Goal: Check status: Check status

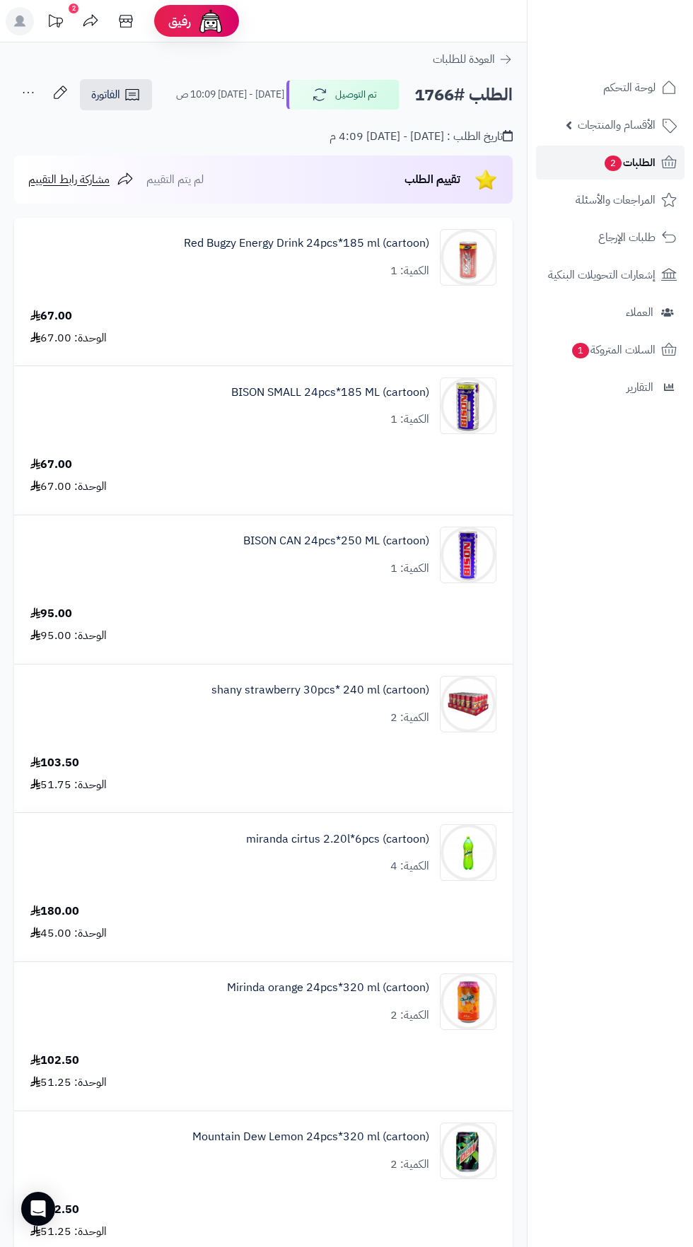
click at [641, 170] on span "الطلبات 2" at bounding box center [629, 163] width 52 height 20
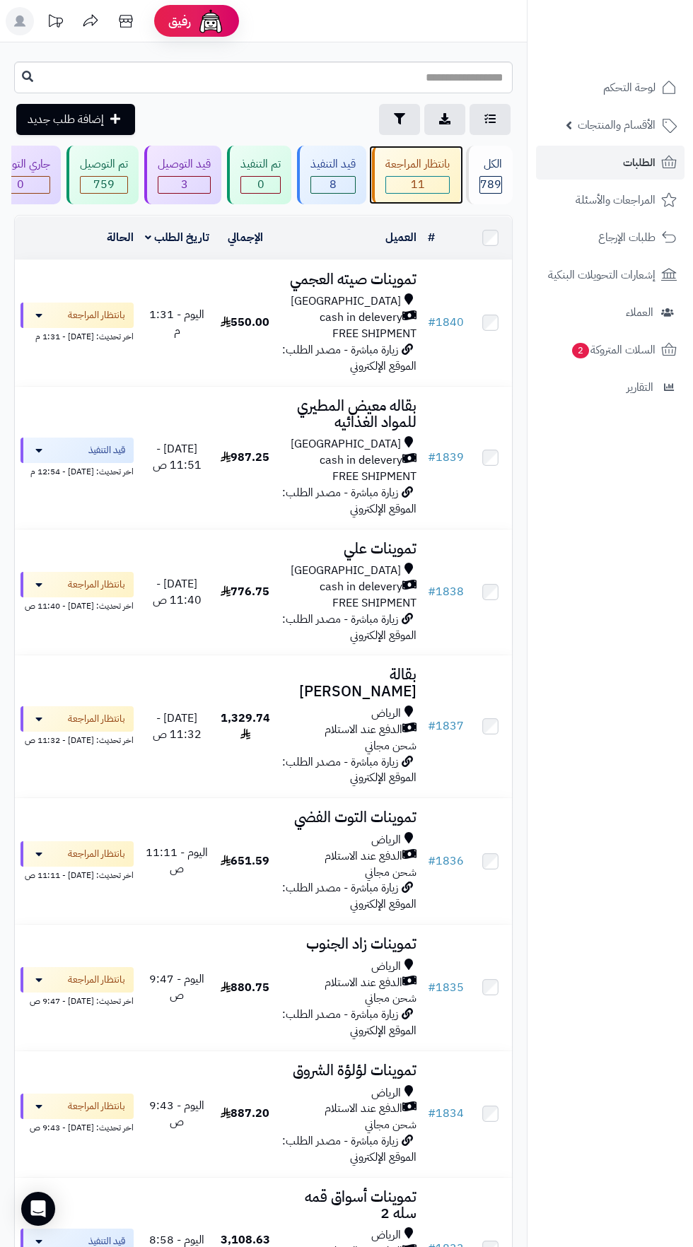
click at [418, 182] on span "11" at bounding box center [417, 185] width 63 height 16
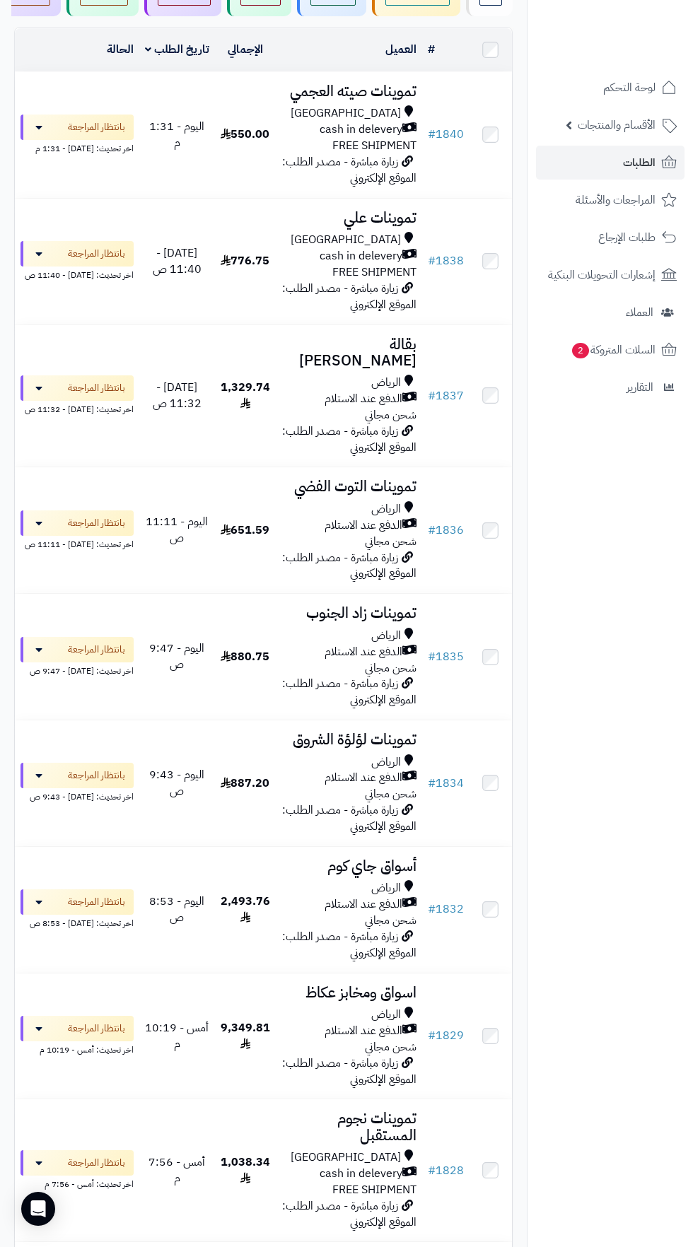
scroll to position [304, 0]
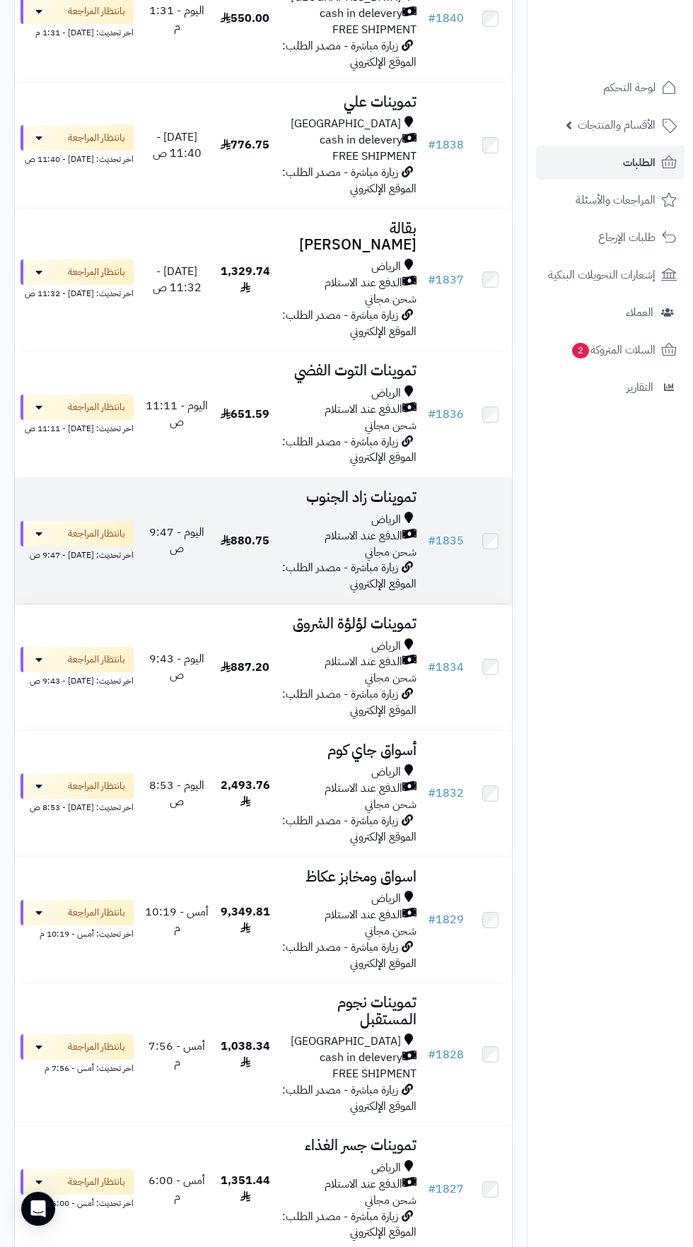
click at [305, 521] on div "الرياض" at bounding box center [348, 520] width 135 height 16
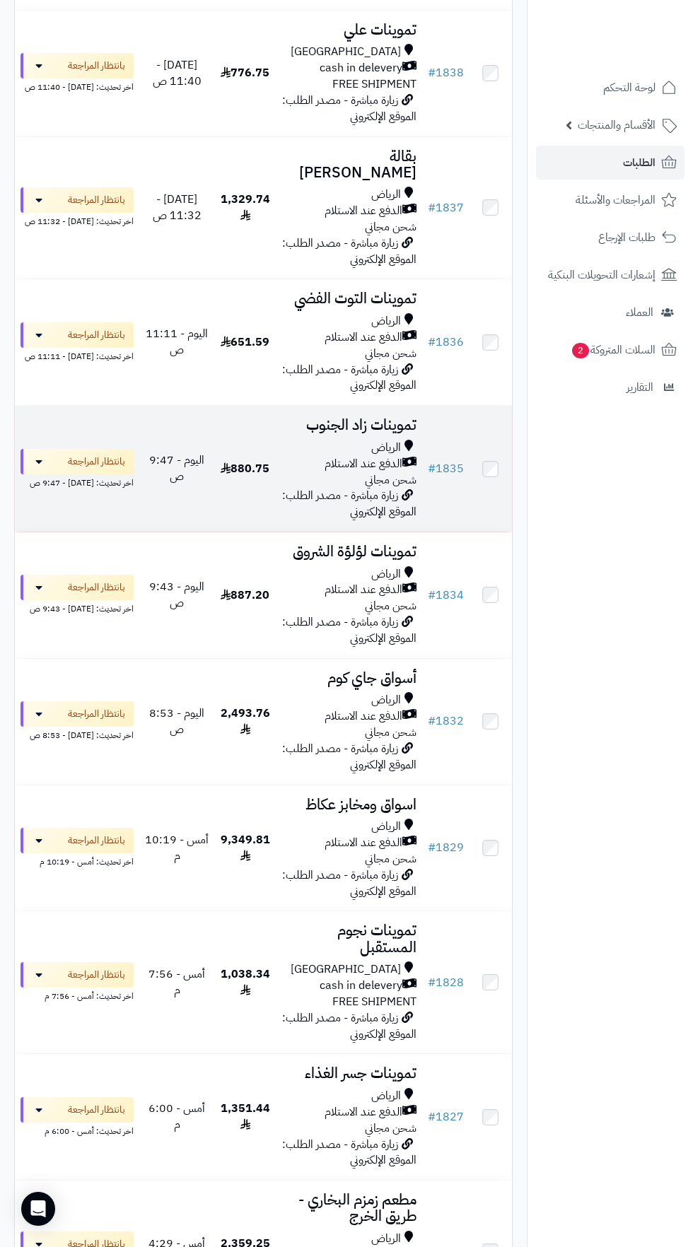
scroll to position [390, 0]
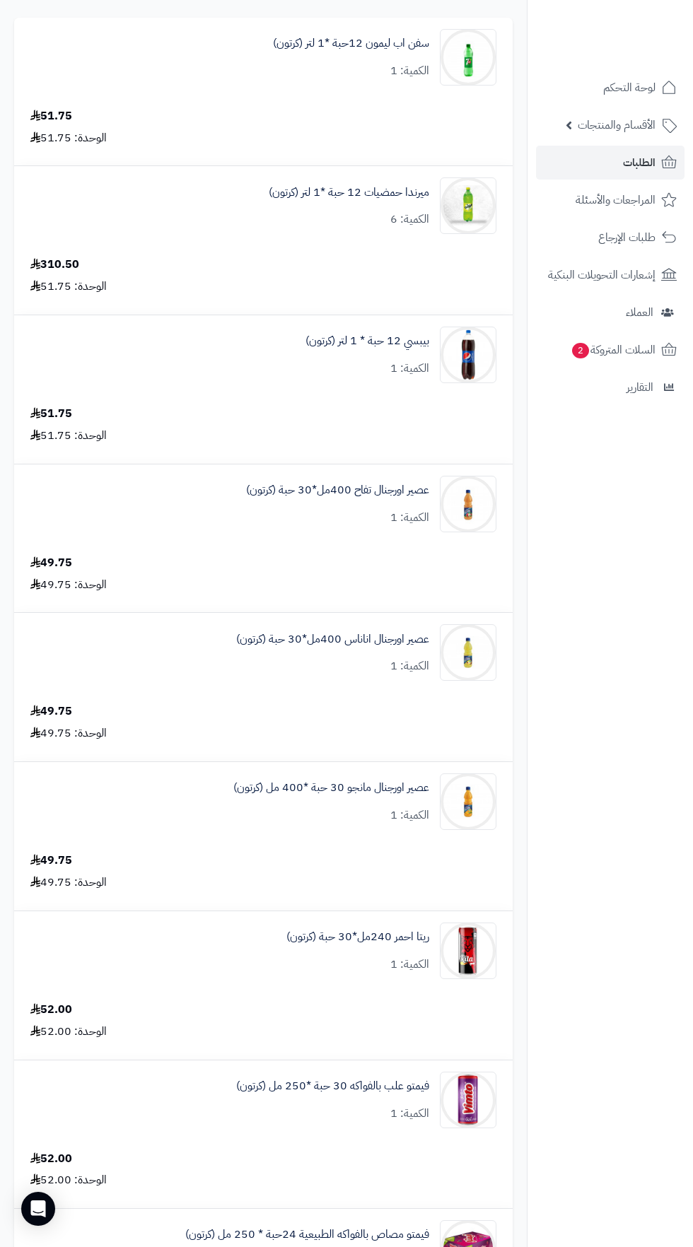
scroll to position [156, 0]
